Goal: Transaction & Acquisition: Purchase product/service

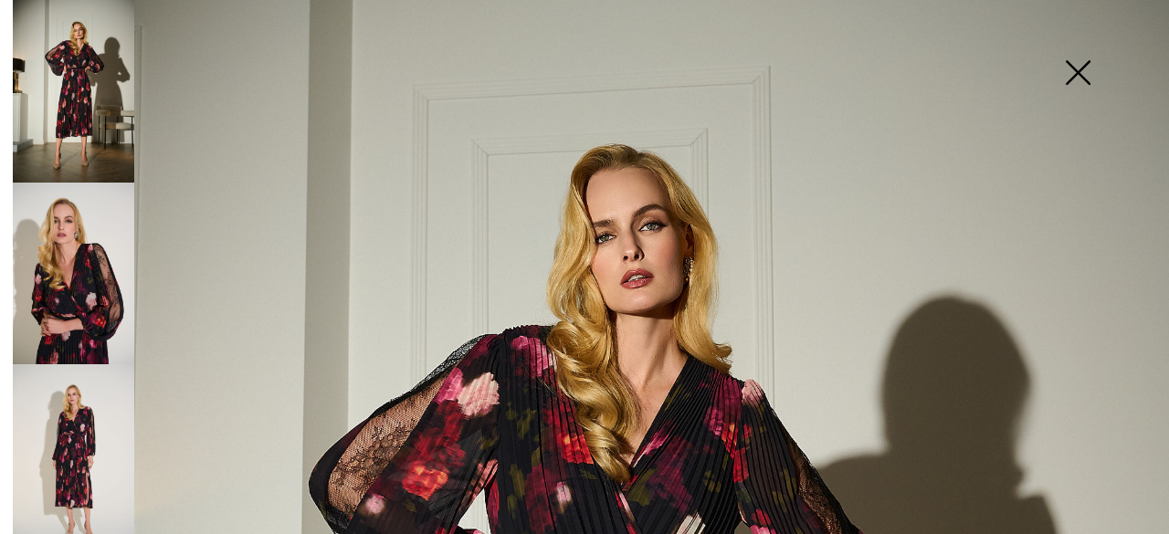
scroll to position [58, 0]
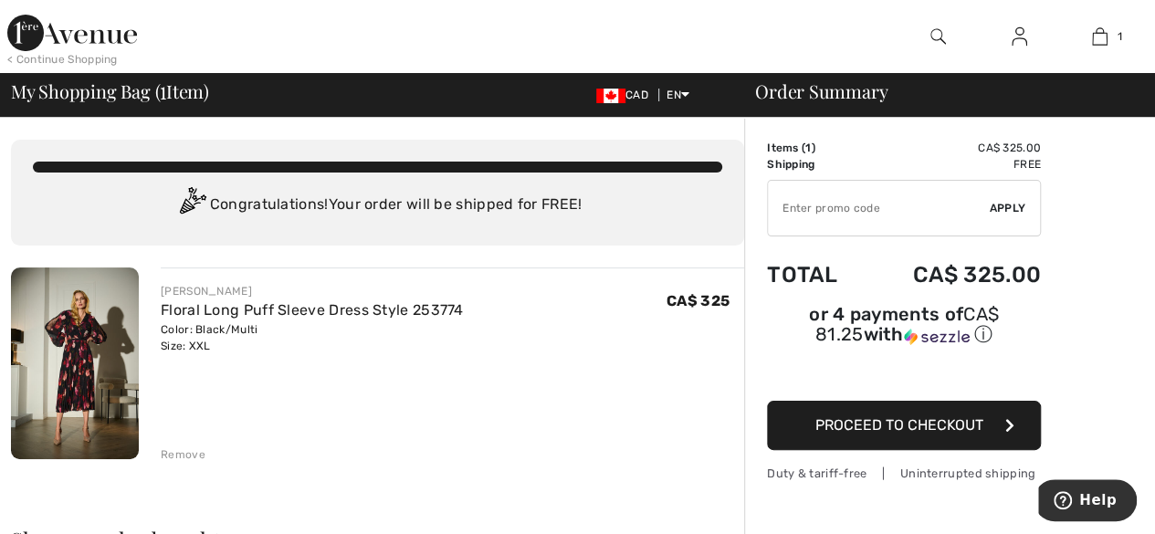
click at [910, 416] on span "Proceed to Checkout" at bounding box center [899, 424] width 168 height 17
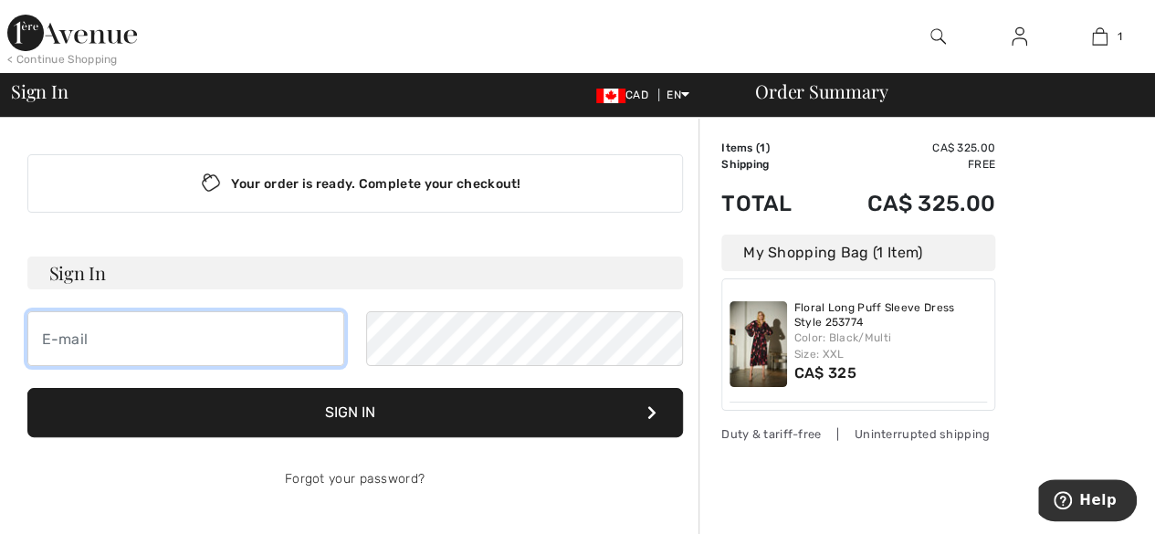
click at [184, 349] on input "email" at bounding box center [185, 338] width 317 height 55
type input "ndzielie@yahoo.com"
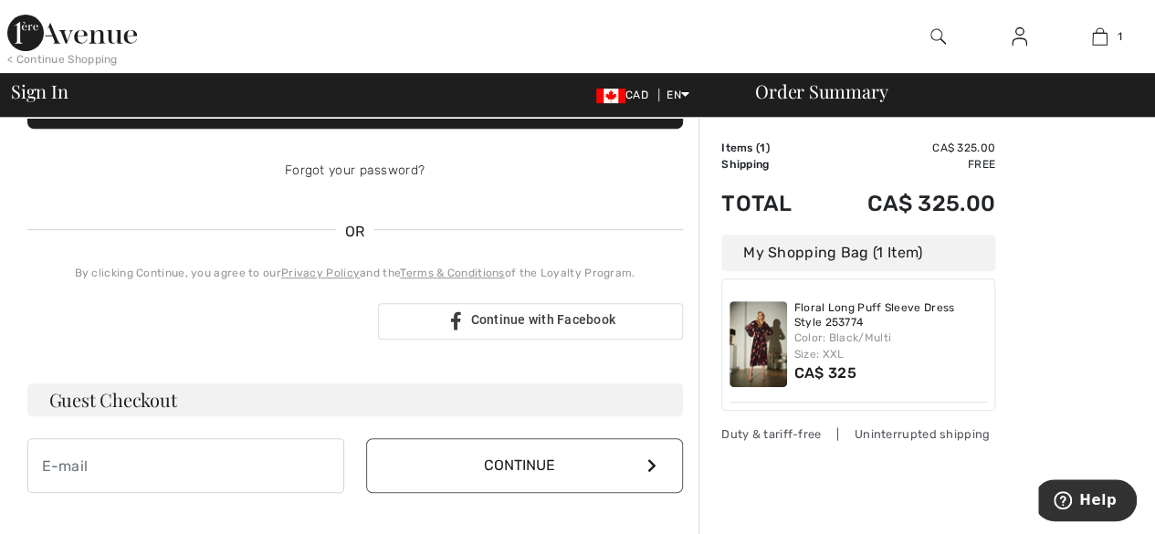
scroll to position [311, 0]
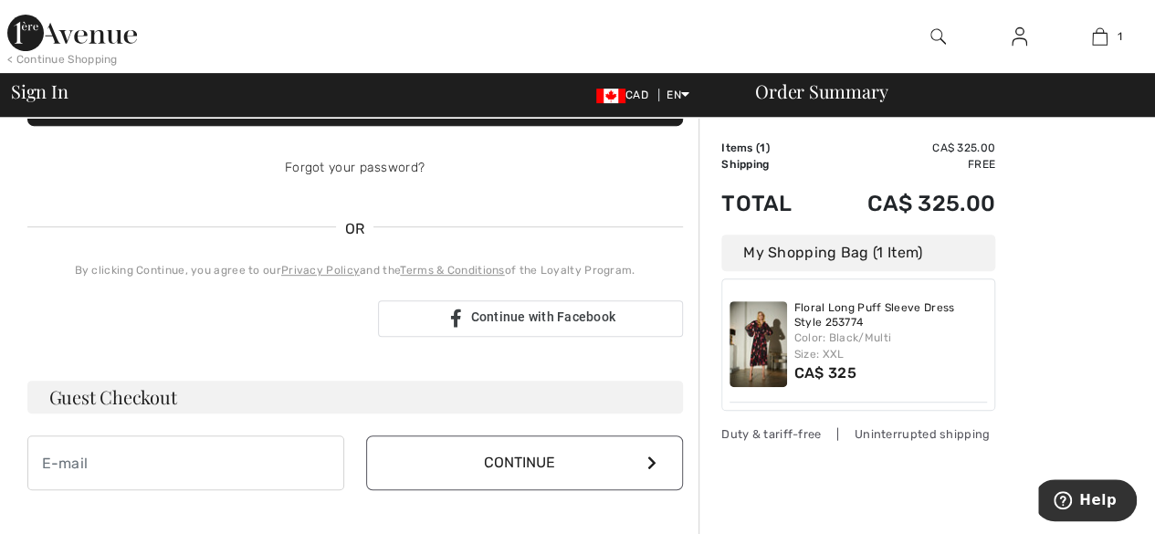
click at [272, 391] on h3 "Guest Checkout" at bounding box center [355, 397] width 656 height 33
click at [163, 403] on h3 "Guest Checkout" at bounding box center [355, 397] width 656 height 33
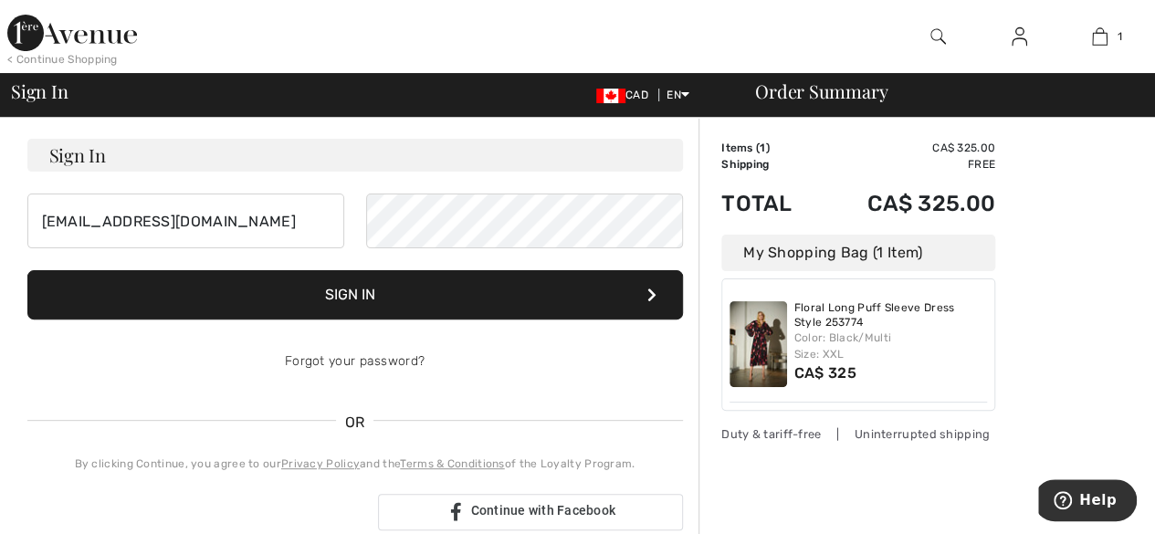
scroll to position [117, 0]
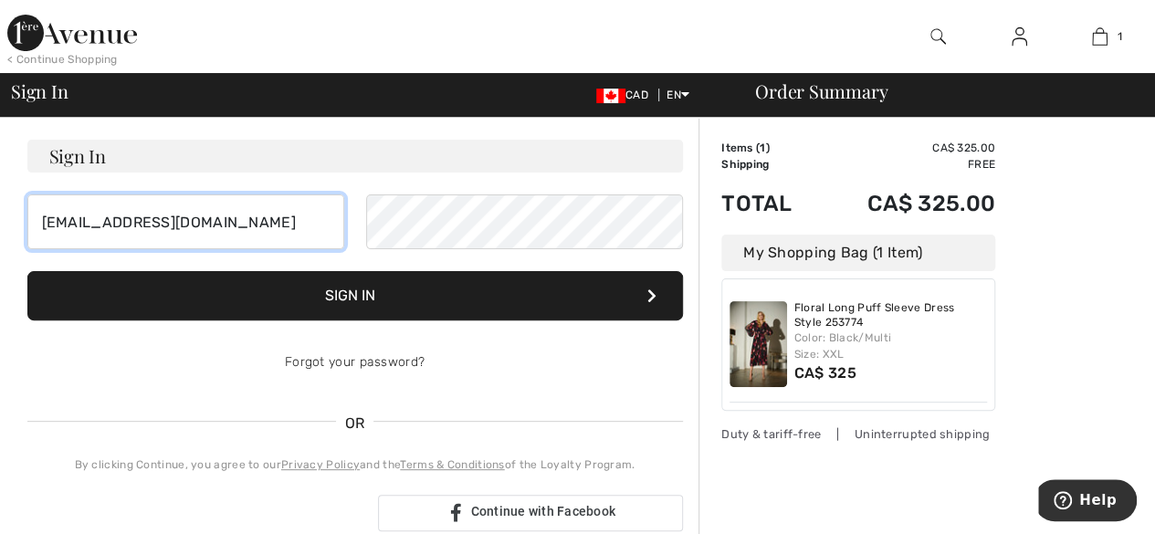
drag, startPoint x: 220, startPoint y: 224, endPoint x: 8, endPoint y: 238, distance: 212.4
click at [8, 238] on div "Your order is ready. Complete your checkout! Sign In ndzielie@yahoo.com Sign In…" at bounding box center [577, 540] width 1155 height 1078
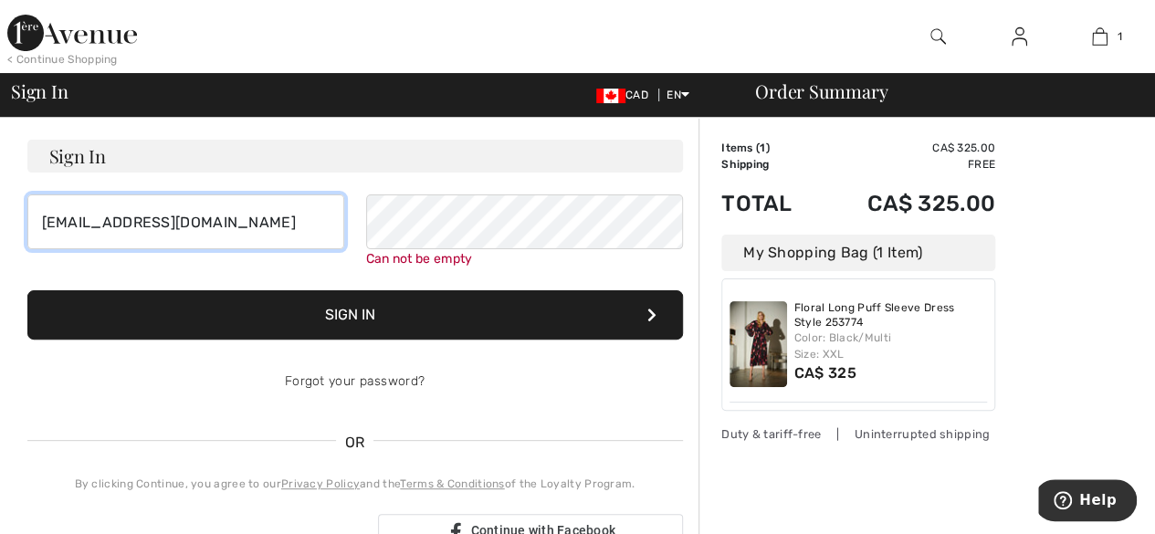
drag, startPoint x: 246, startPoint y: 216, endPoint x: 0, endPoint y: 230, distance: 246.1
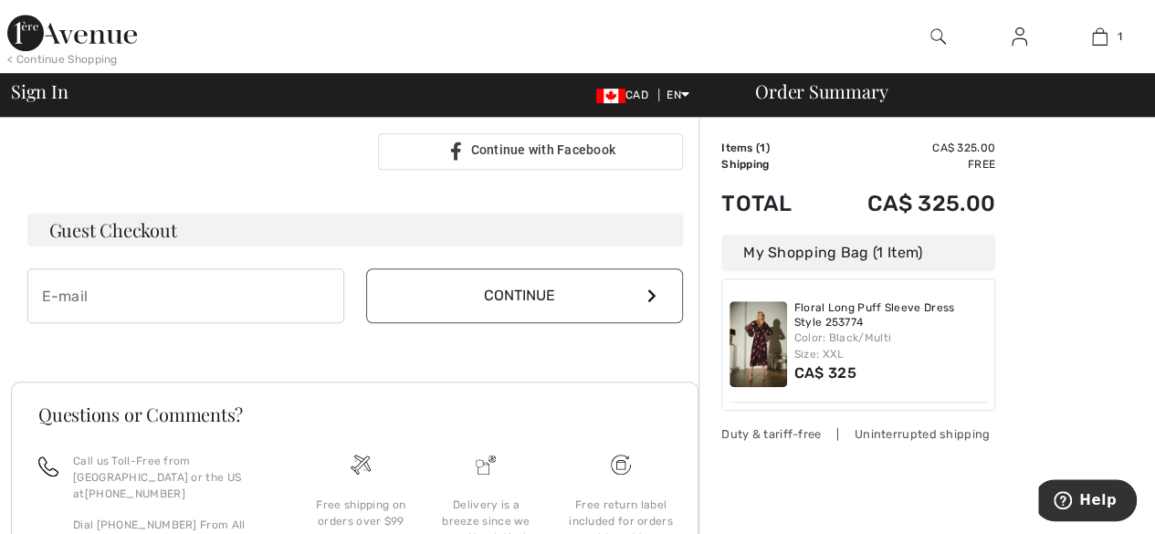
scroll to position [500, 0]
click at [268, 237] on h3 "Guest Checkout" at bounding box center [355, 227] width 656 height 33
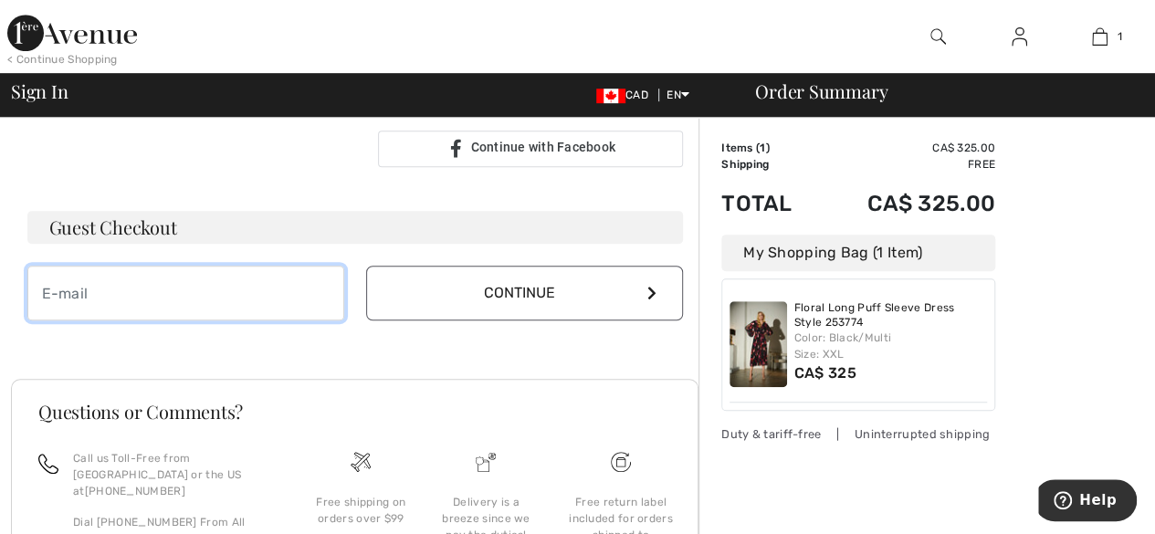
click at [288, 291] on input "email" at bounding box center [185, 293] width 317 height 55
type input "ndzielie@yahoo.com"
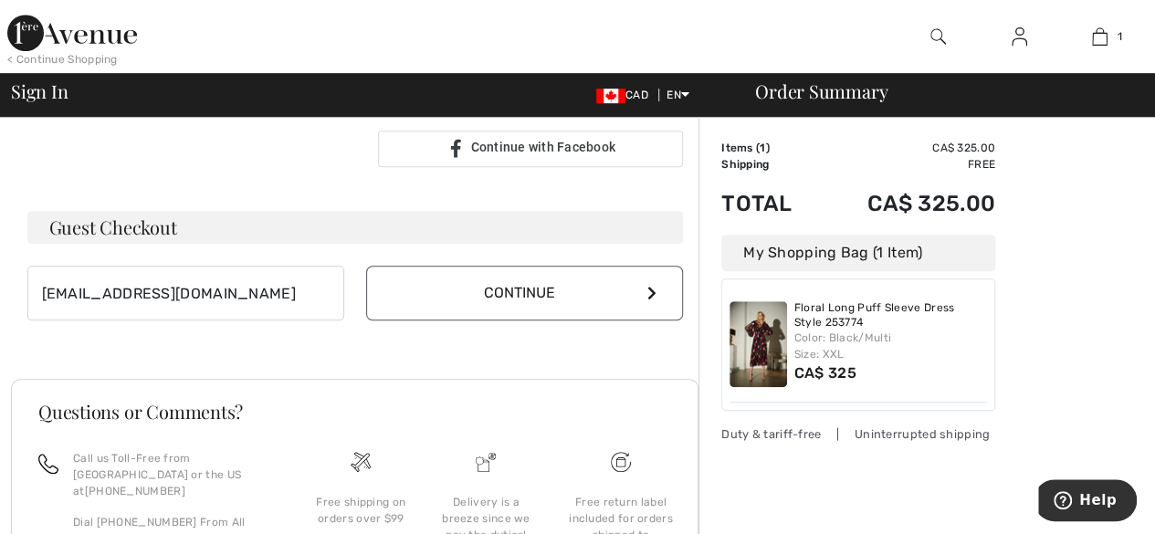
click at [508, 291] on button "Continue" at bounding box center [524, 293] width 317 height 55
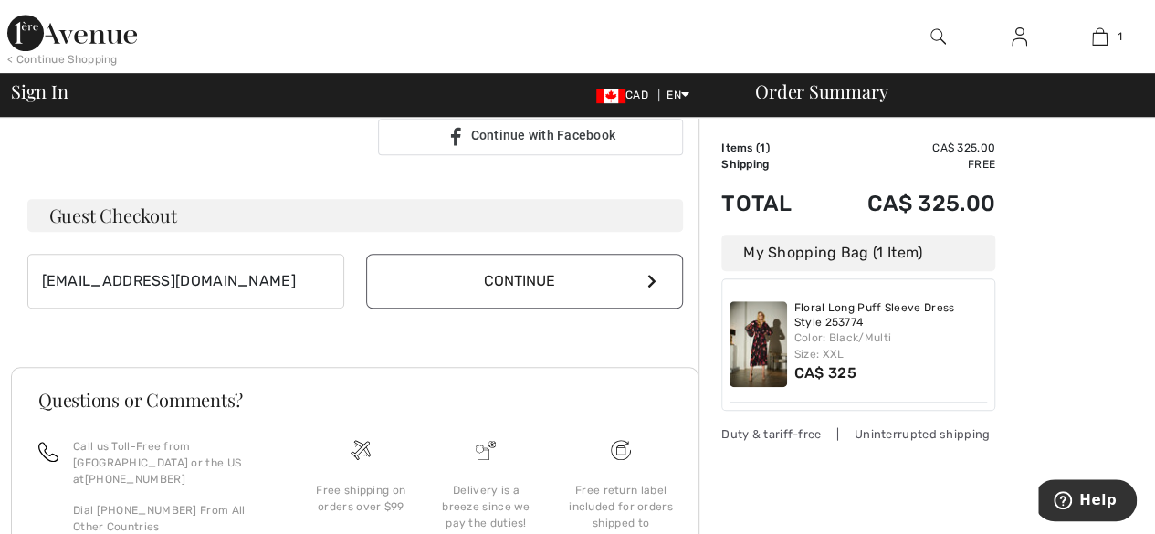
scroll to position [480, 0]
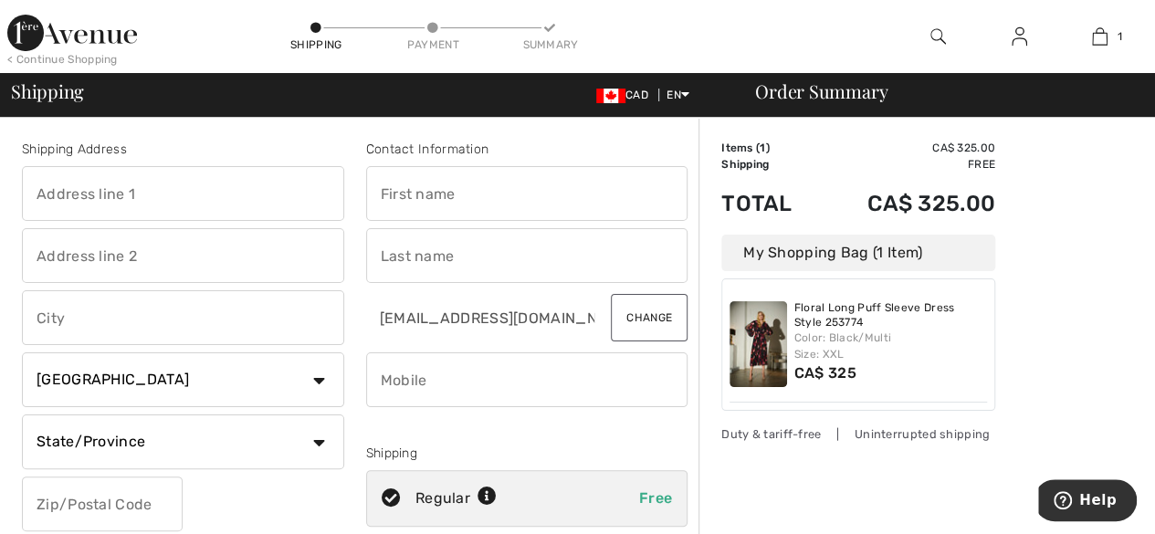
click at [176, 187] on input "text" at bounding box center [183, 193] width 322 height 55
type input "1312 Bd Jolibourg"
type input "Laval"
select select "AB"
type input "H7Y 1Z6"
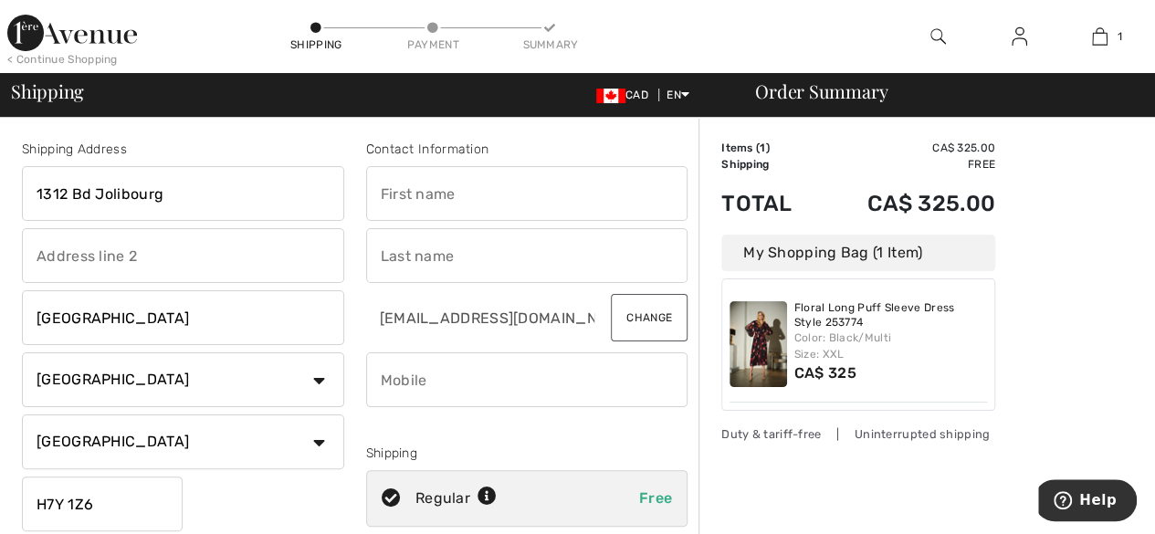
type input "ELIE"
type input "GERTRUDE"
type input "5146996529"
type input "H7Y1Z6"
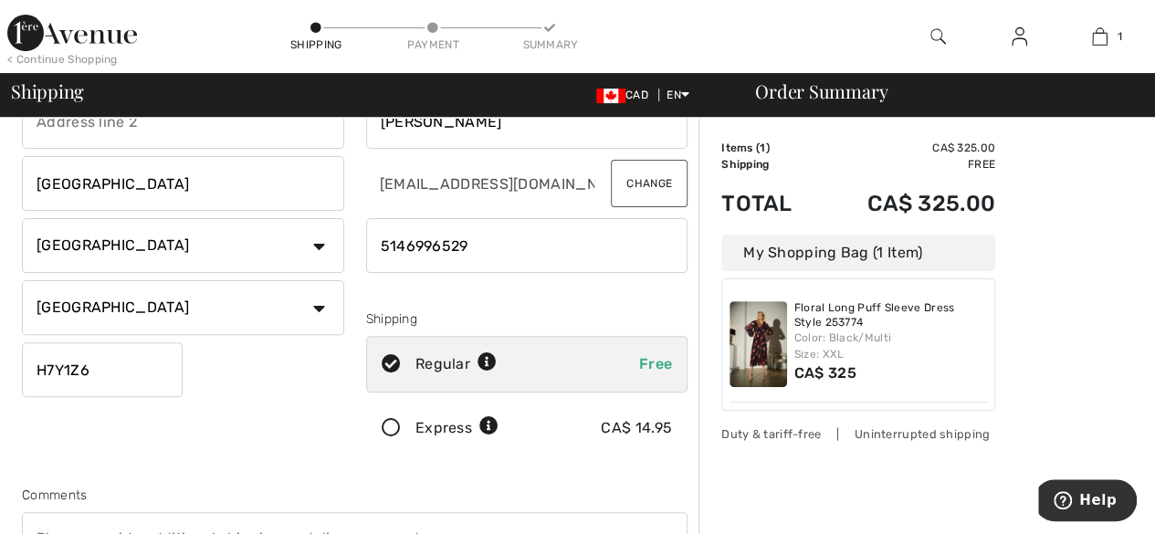
scroll to position [135, 0]
click at [320, 305] on select "State/Province Alberta British Columbia Manitoba New Brunswick Newfoundland and…" at bounding box center [183, 306] width 322 height 55
select select "QC"
click at [22, 279] on select "State/Province Alberta British Columbia Manitoba New Brunswick Newfoundland and…" at bounding box center [183, 306] width 322 height 55
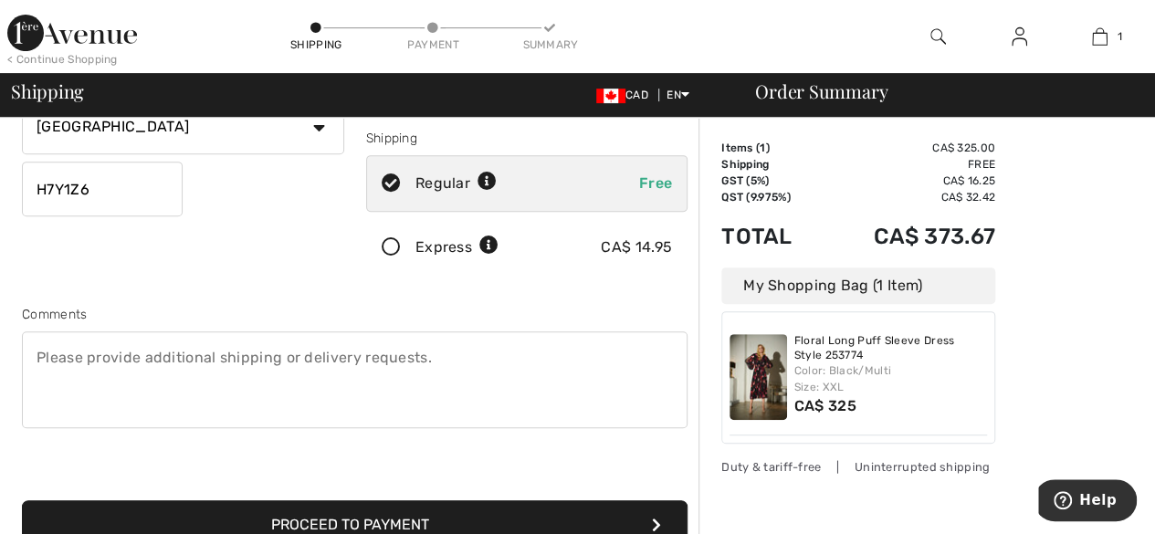
scroll to position [578, 0]
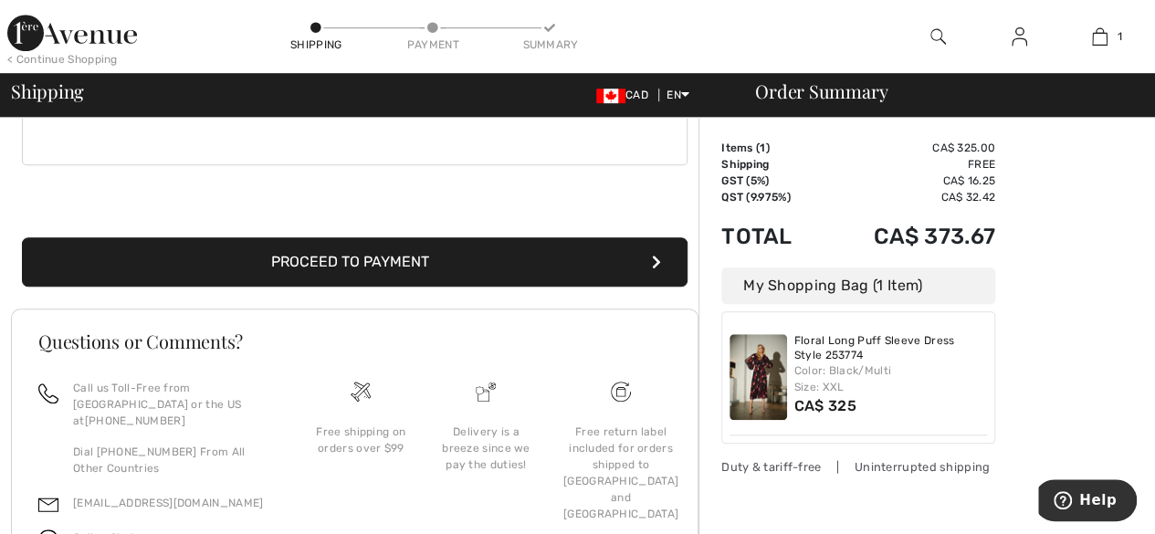
click at [322, 258] on button "Proceed to Payment" at bounding box center [355, 261] width 666 height 49
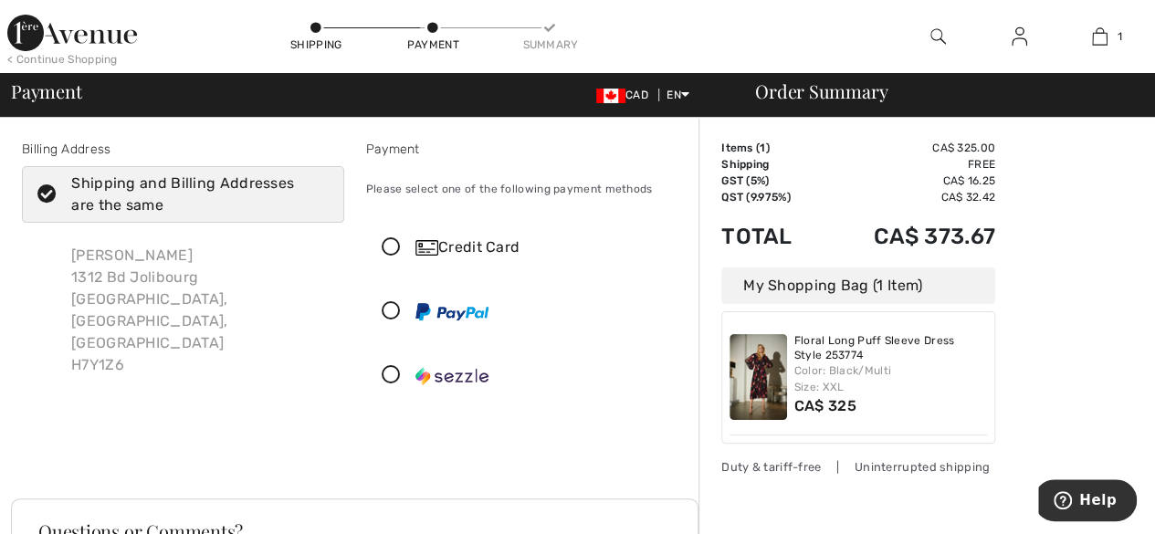
click at [241, 271] on div "[PERSON_NAME] [STREET_ADDRESS][PERSON_NAME]" at bounding box center [183, 310] width 322 height 161
click at [406, 251] on icon at bounding box center [391, 247] width 48 height 19
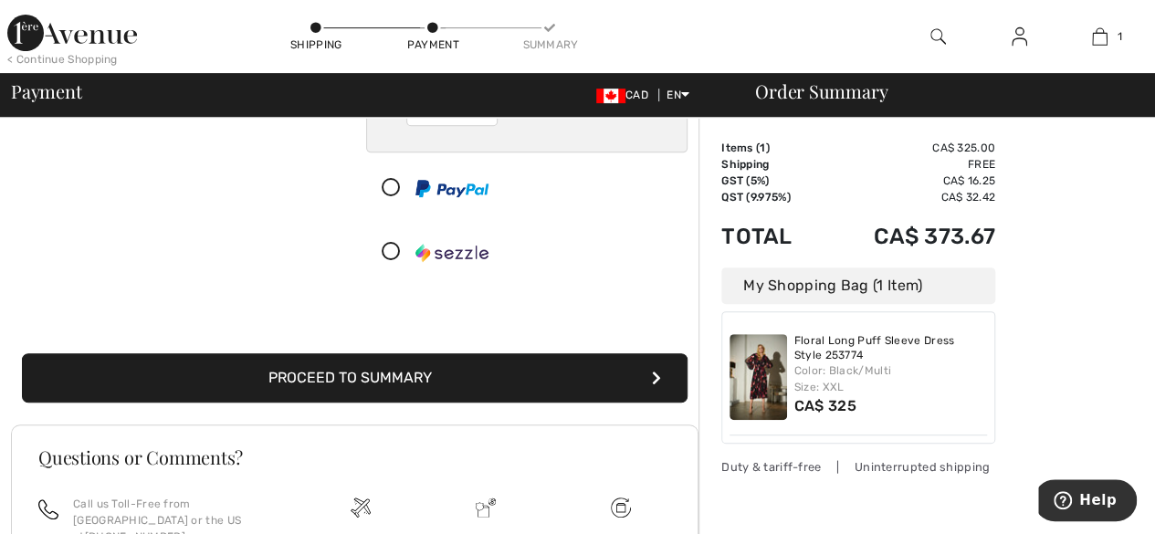
scroll to position [329, 0]
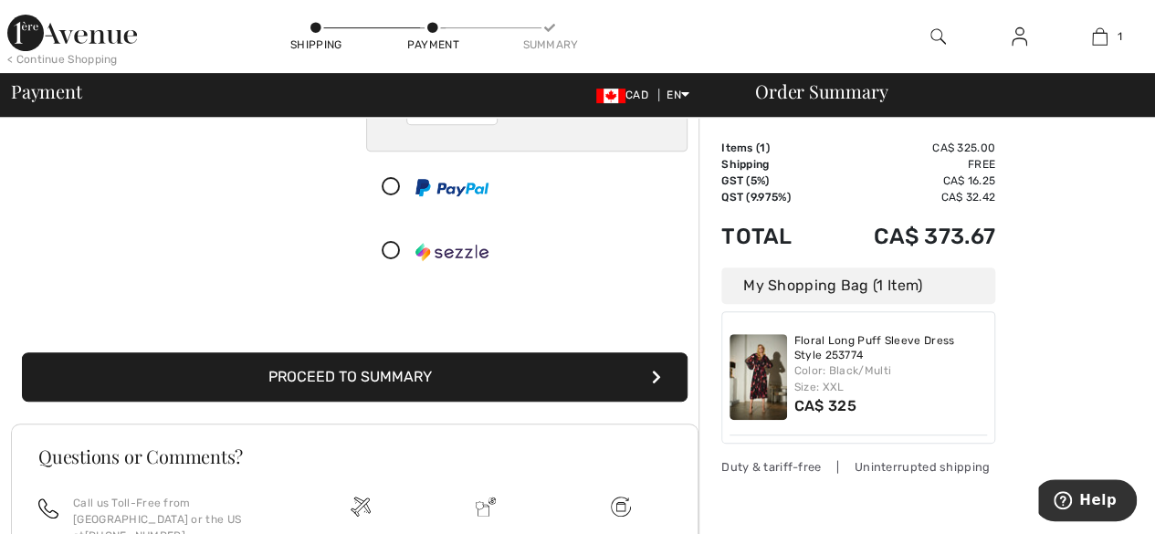
click at [418, 375] on button "Proceed to Summary" at bounding box center [355, 376] width 666 height 49
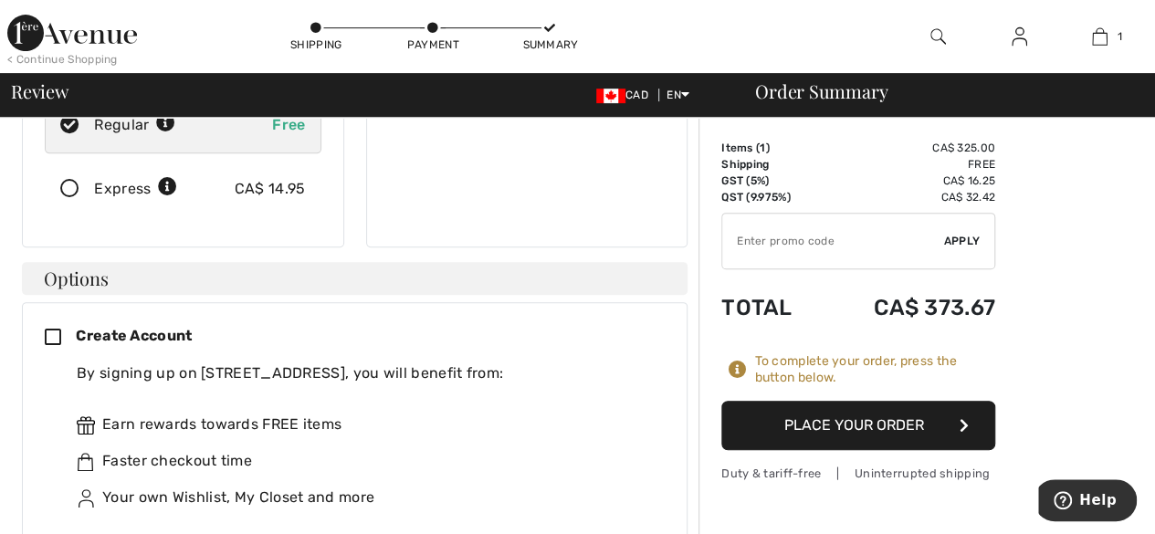
scroll to position [351, 0]
click at [866, 420] on button "Place Your Order" at bounding box center [858, 425] width 274 height 49
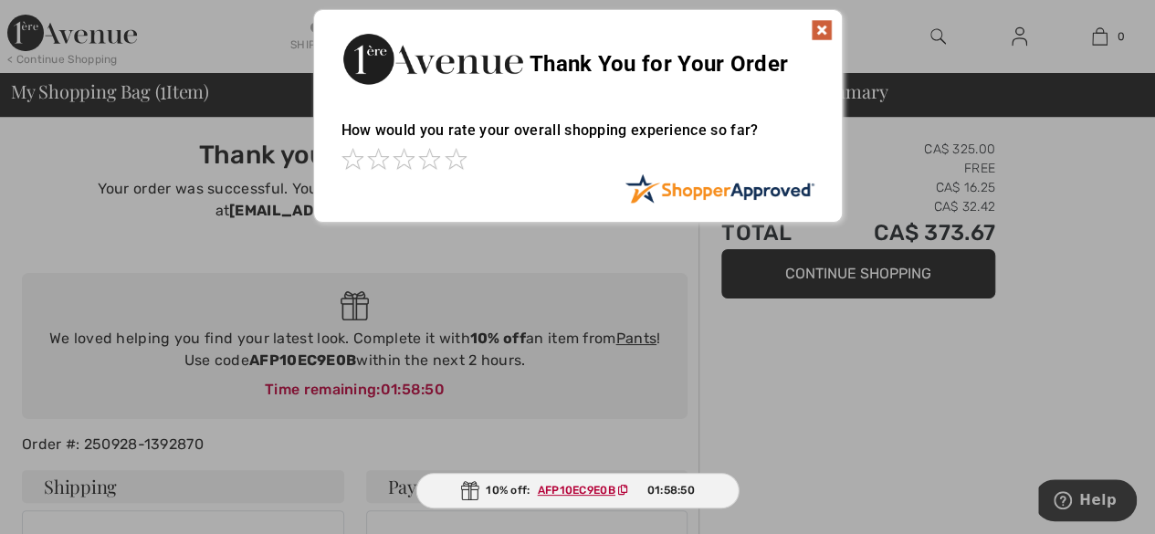
click at [825, 28] on img at bounding box center [822, 30] width 22 height 22
